Goal: Check status: Check status

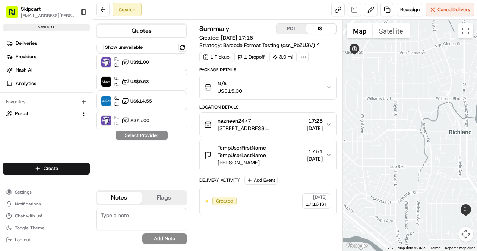
click at [330, 124] on icon "button" at bounding box center [328, 124] width 3 height 1
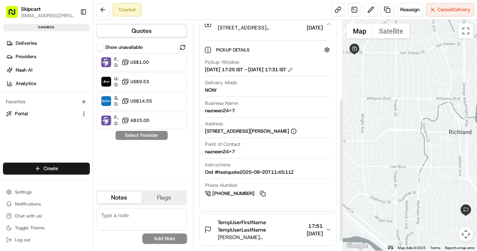
scroll to position [141, 0]
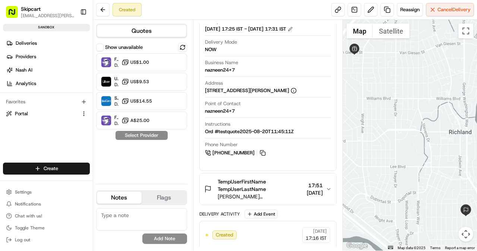
click at [325, 189] on icon "button" at bounding box center [328, 189] width 6 height 6
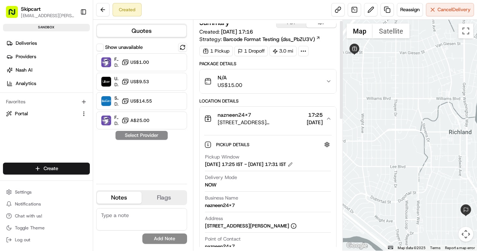
scroll to position [0, 0]
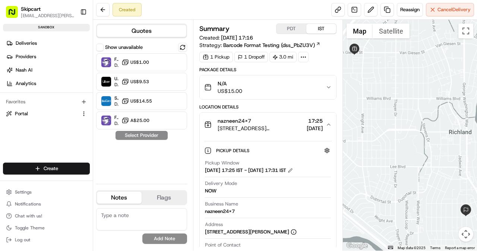
click at [328, 86] on icon "button" at bounding box center [328, 87] width 6 height 6
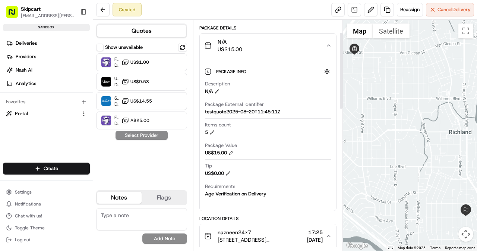
scroll to position [42, 0]
